Goal: Information Seeking & Learning: Learn about a topic

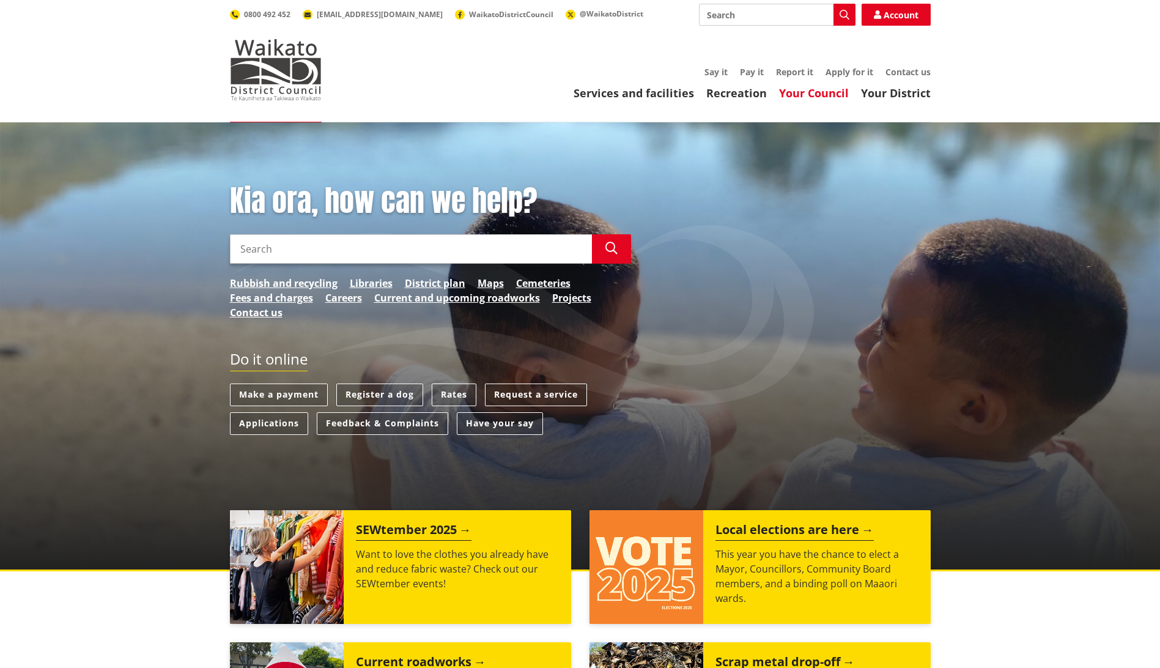
click at [816, 97] on link "Your Council" at bounding box center [814, 93] width 70 height 15
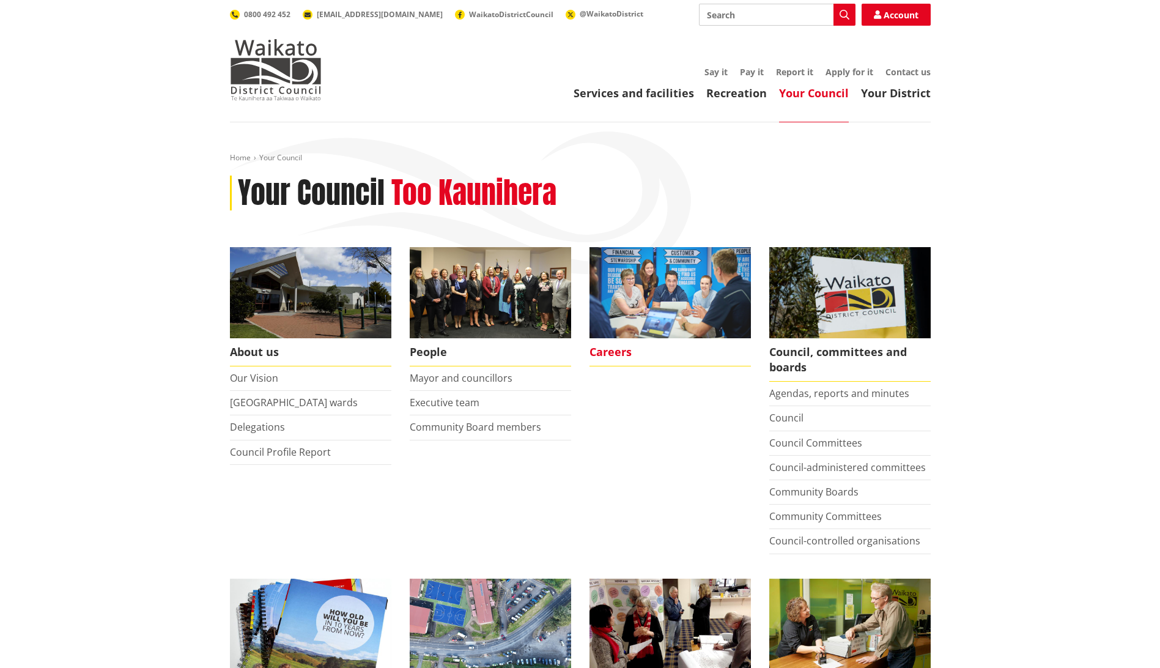
click at [616, 348] on span "Careers" at bounding box center [669, 352] width 161 height 28
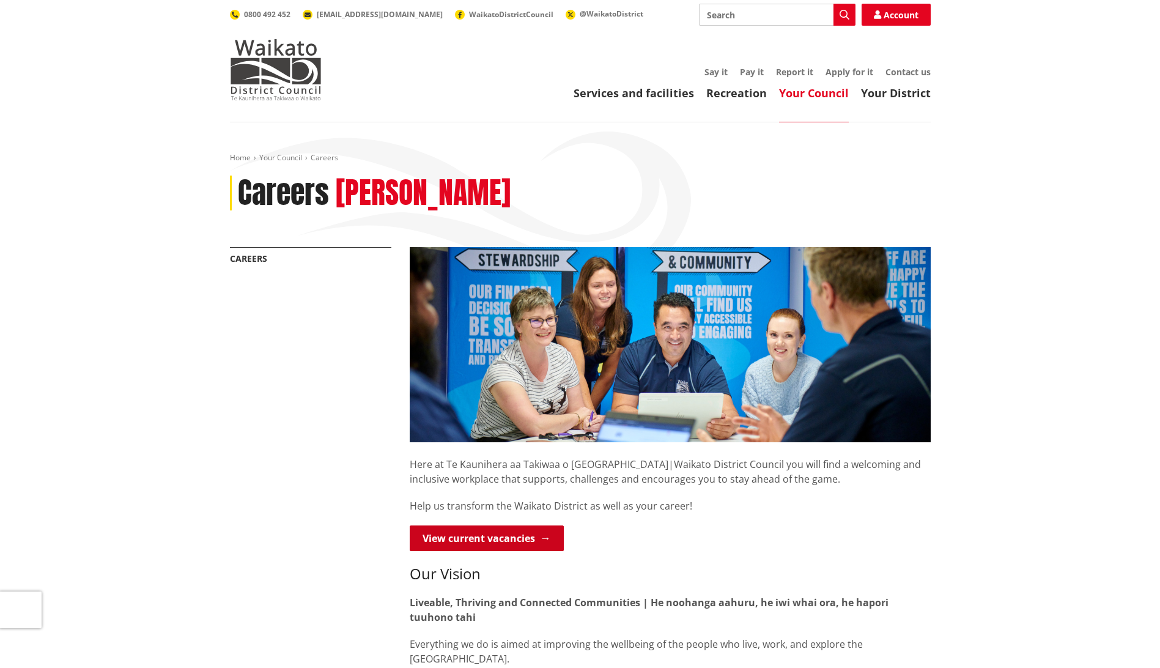
click at [443, 542] on link "View current vacancies" at bounding box center [487, 538] width 154 height 26
